Goal: Task Accomplishment & Management: Use online tool/utility

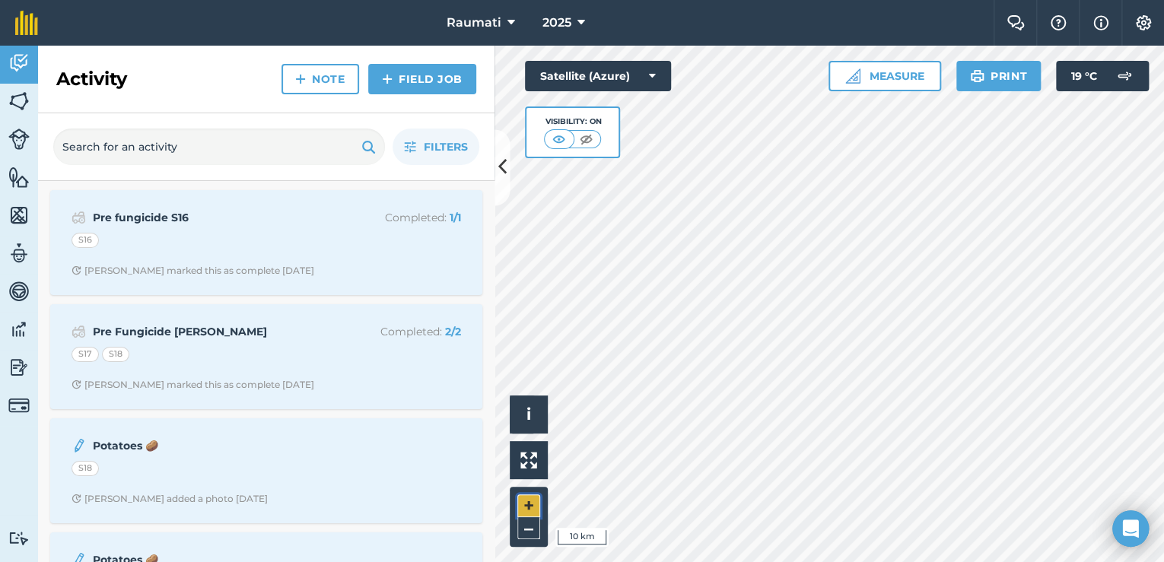
click at [530, 502] on button "+" at bounding box center [528, 506] width 23 height 23
click at [526, 499] on button "+" at bounding box center [528, 506] width 23 height 23
click at [525, 499] on button "+" at bounding box center [528, 506] width 23 height 23
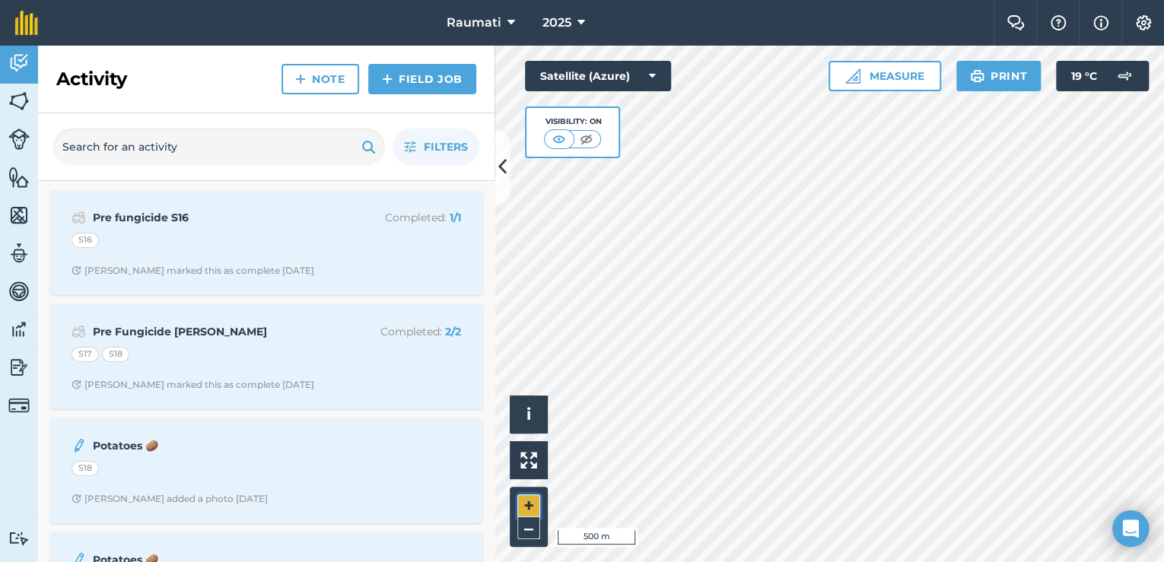
click at [532, 499] on button "+" at bounding box center [528, 506] width 23 height 23
click at [1001, 81] on button "Print" at bounding box center [998, 76] width 85 height 30
